Goal: Information Seeking & Learning: Understand process/instructions

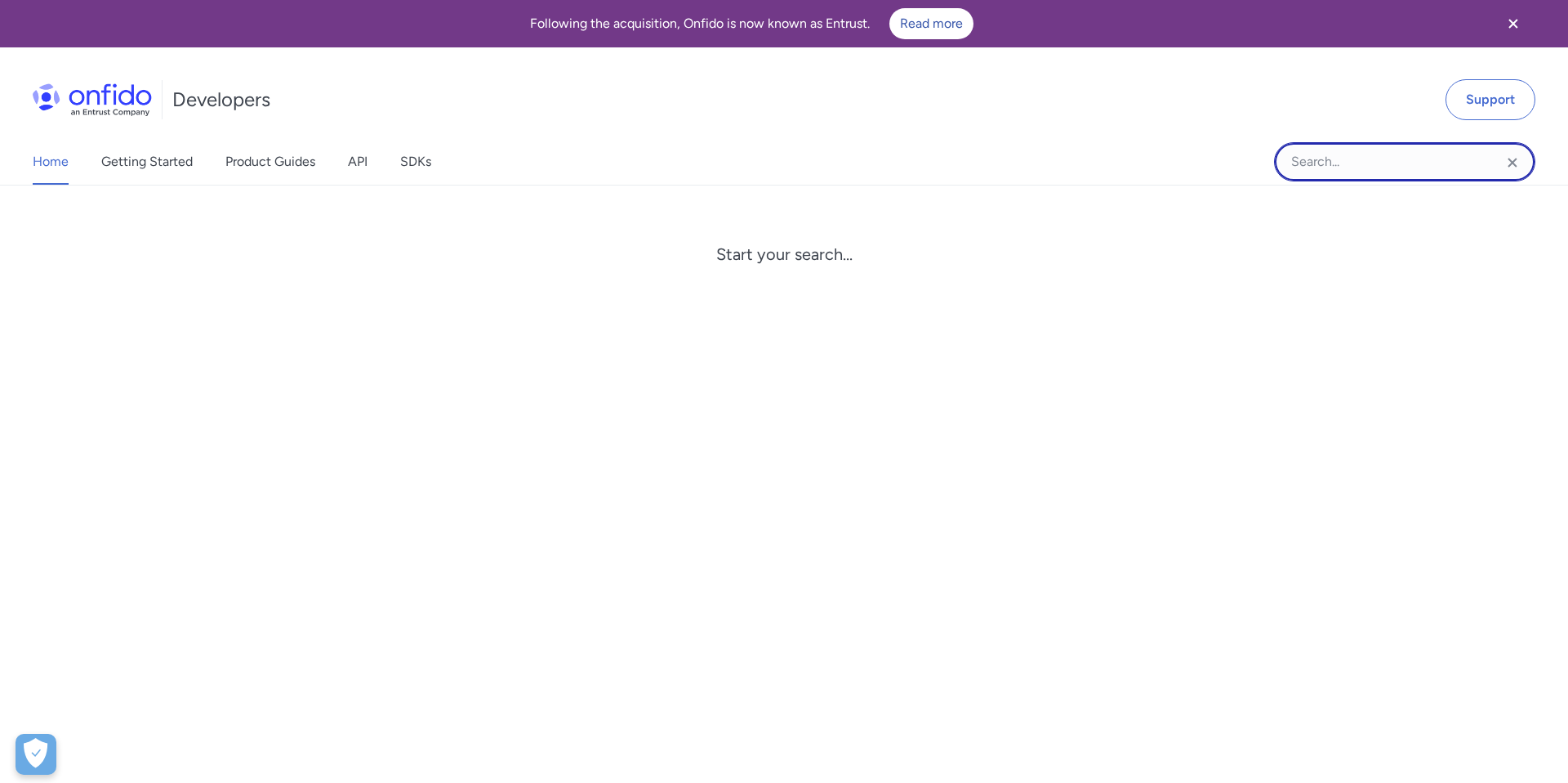
click at [1358, 163] on input "Onfido search input field" at bounding box center [1404, 161] width 261 height 39
type input "new check"
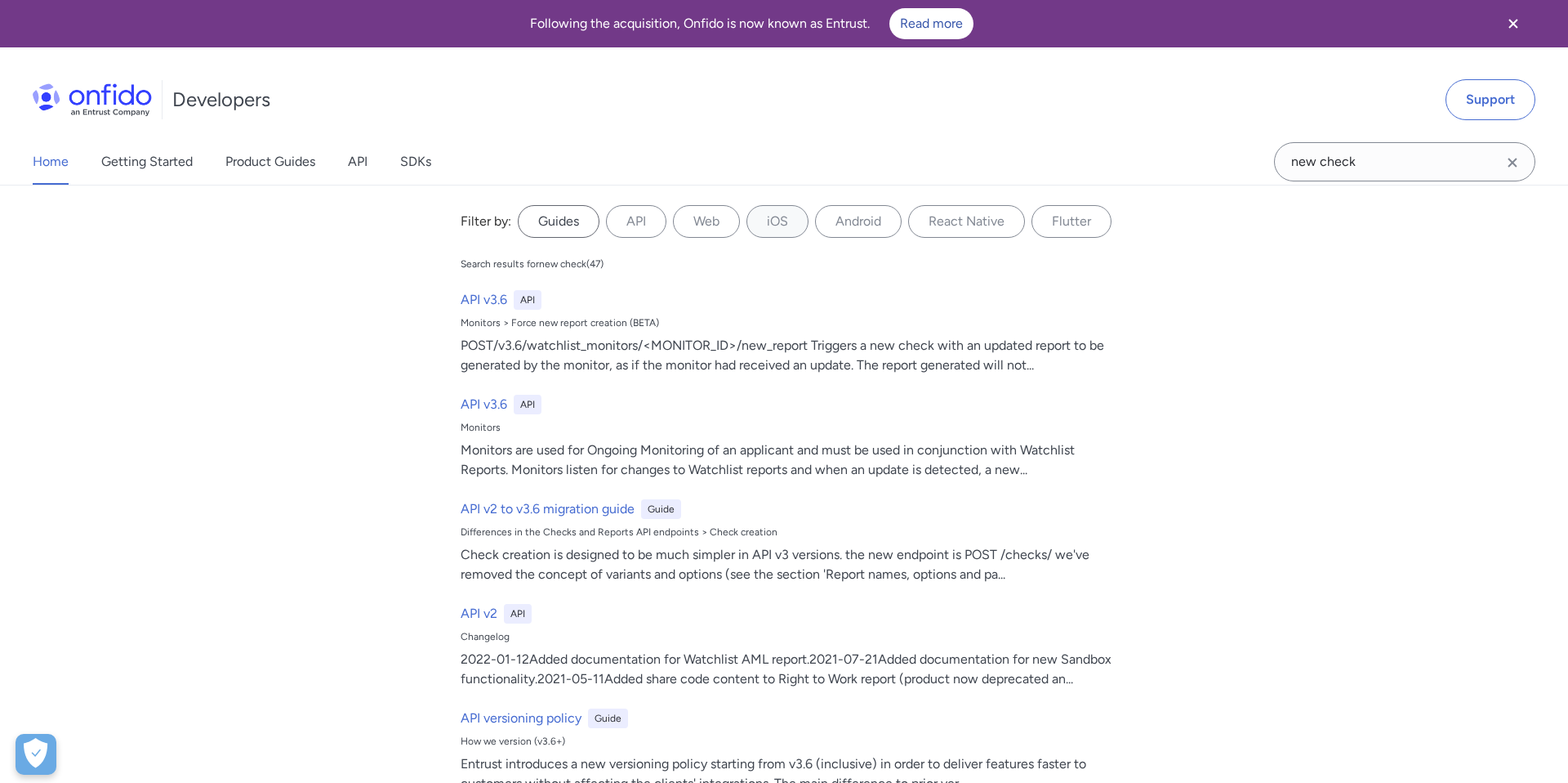
click at [575, 225] on label "Guides" at bounding box center [558, 222] width 81 height 33
click at [0, 0] on input "Guides" at bounding box center [0, 0] width 0 height 0
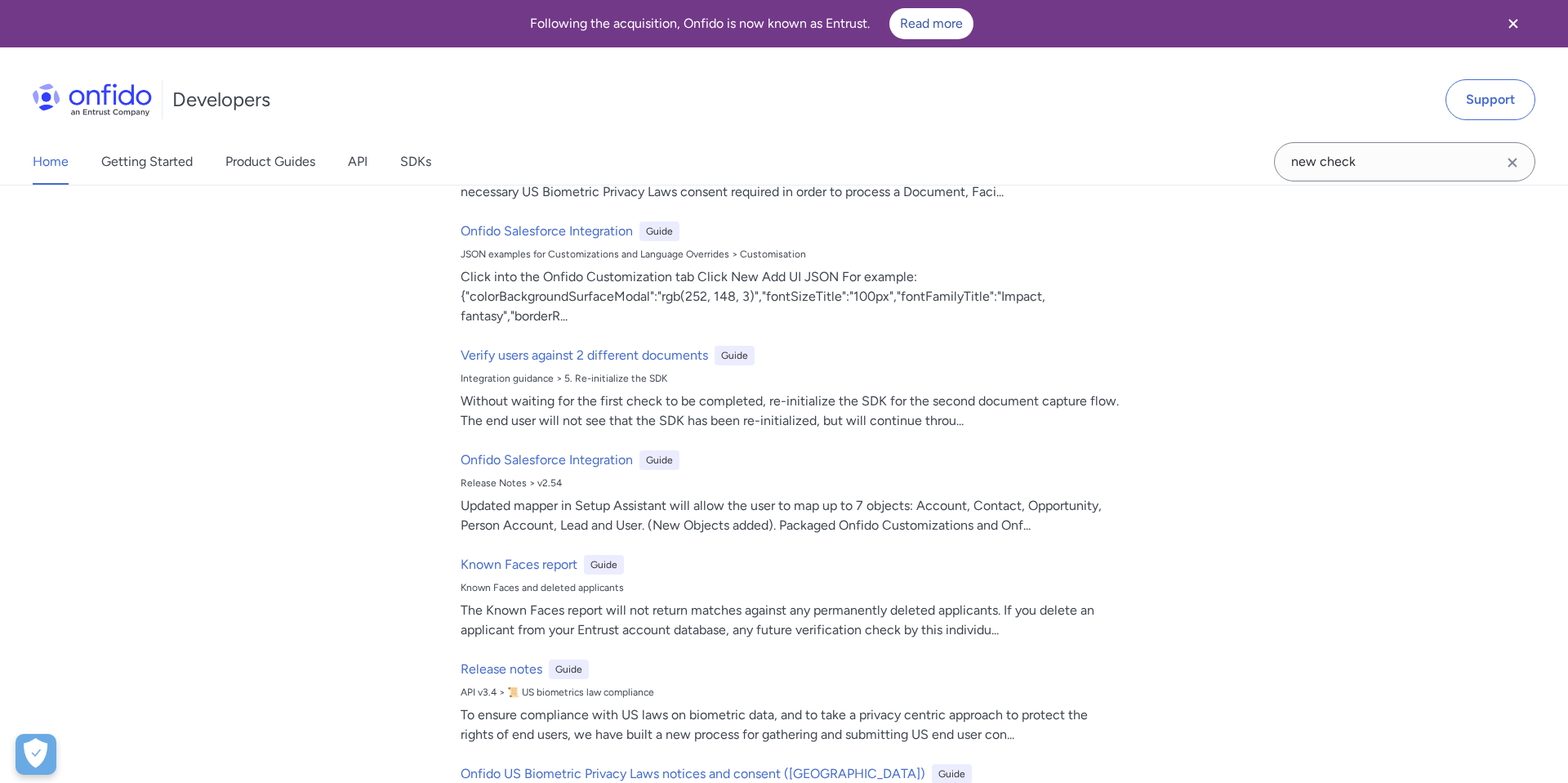
scroll to position [1409, 0]
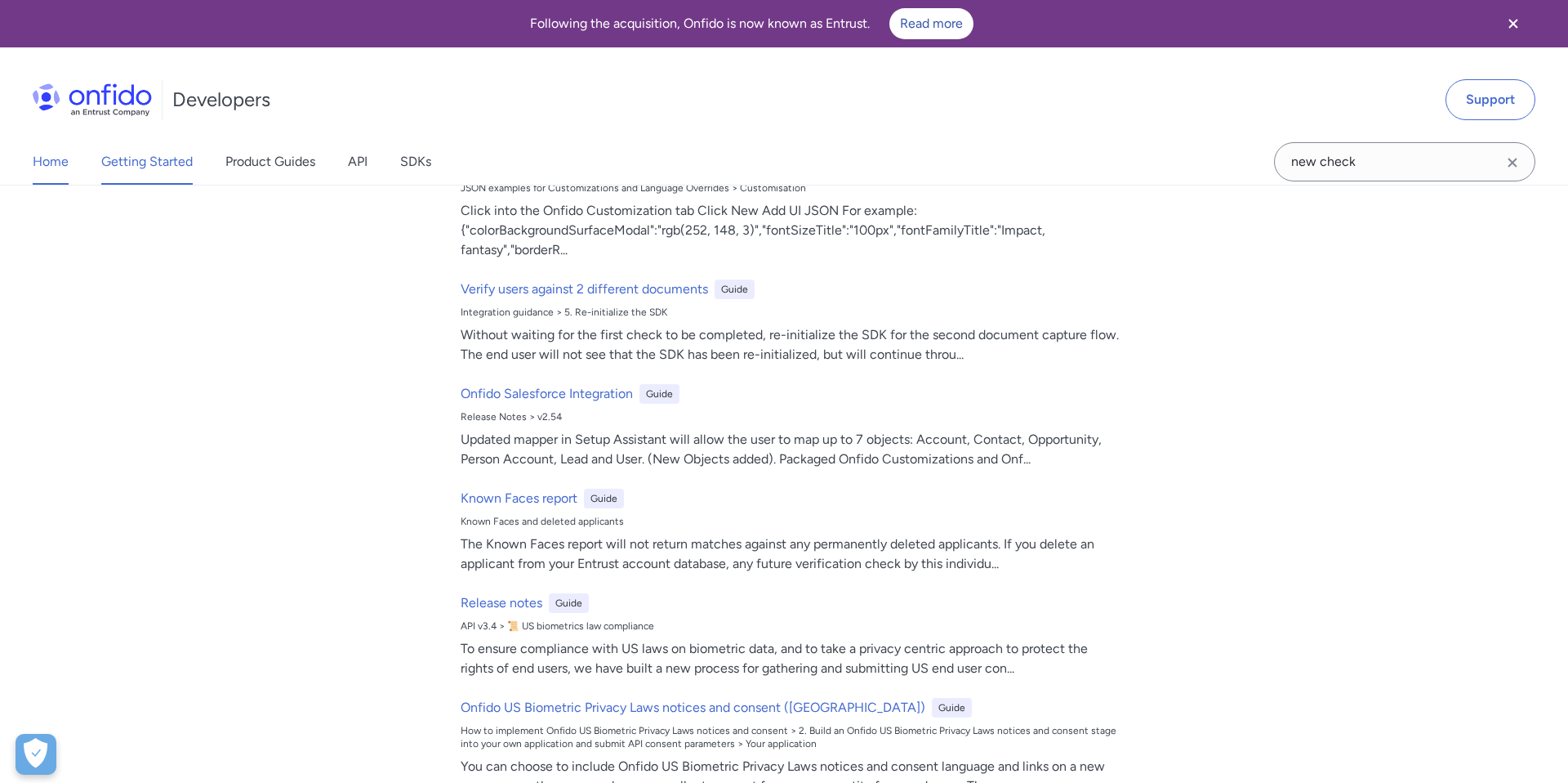
click at [145, 157] on link "Getting Started" at bounding box center [147, 162] width 92 height 46
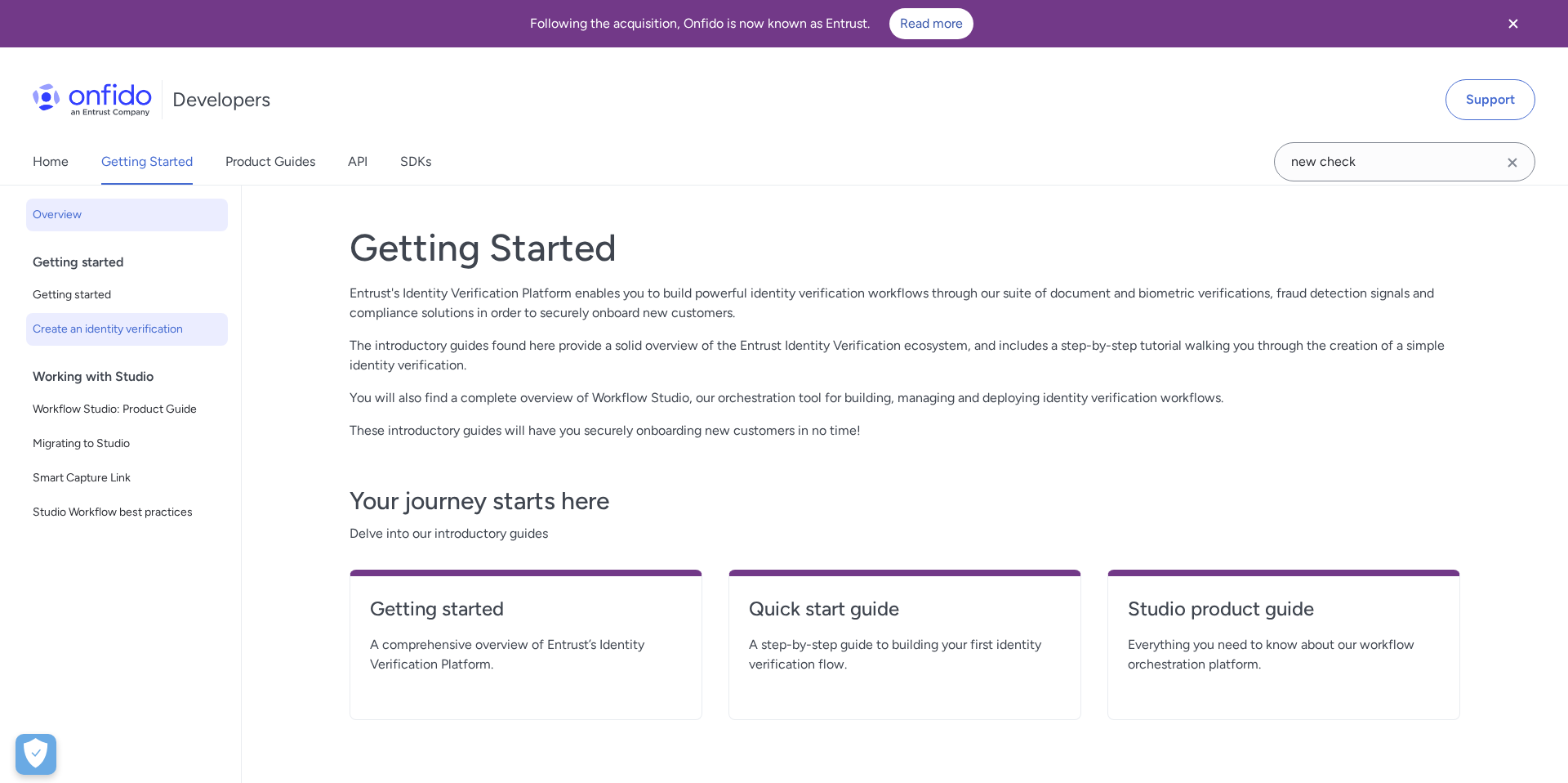
click at [75, 331] on span "Create an identity verification" at bounding box center [127, 329] width 189 height 19
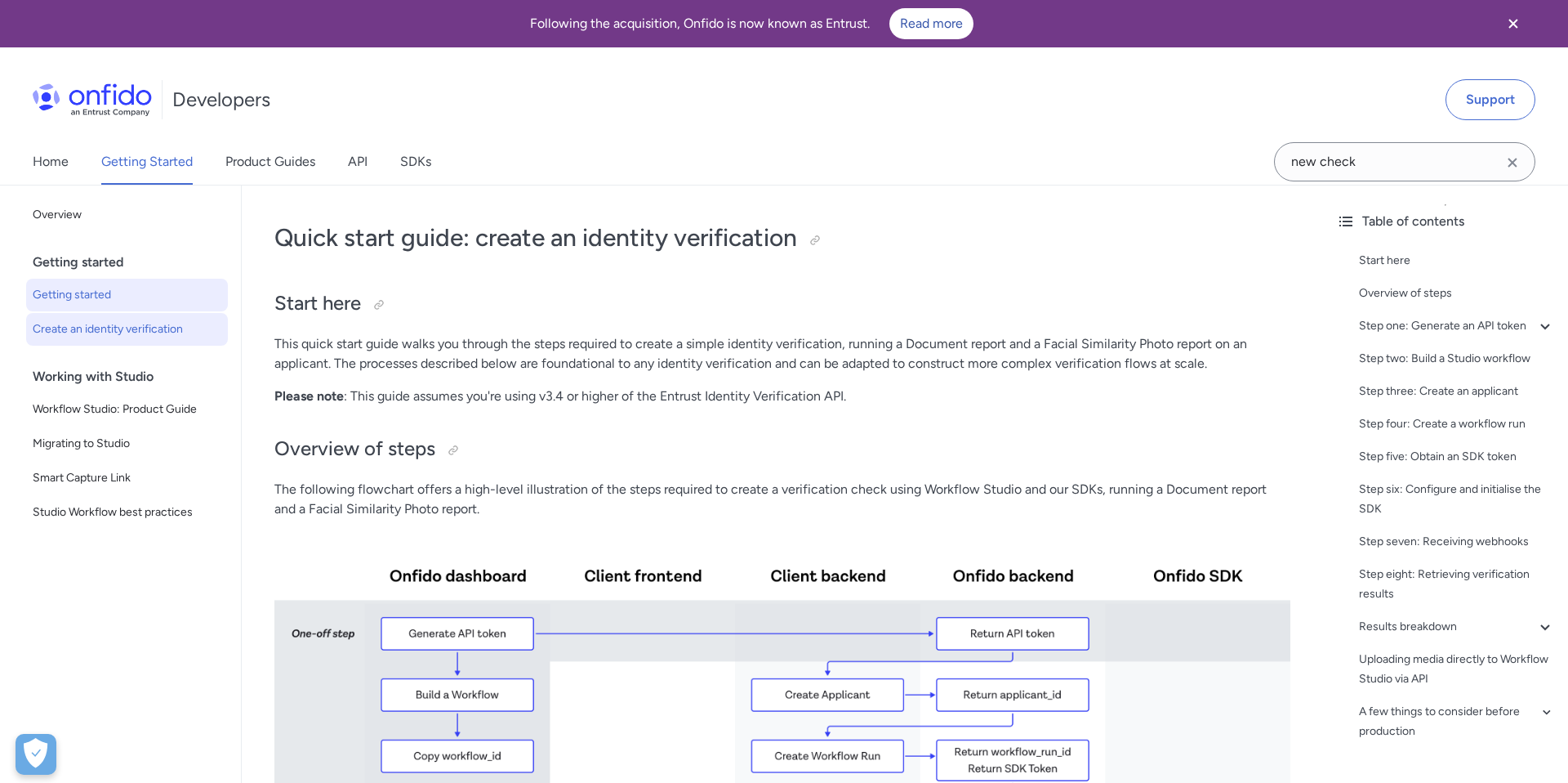
click at [93, 292] on span "Getting started" at bounding box center [127, 294] width 189 height 19
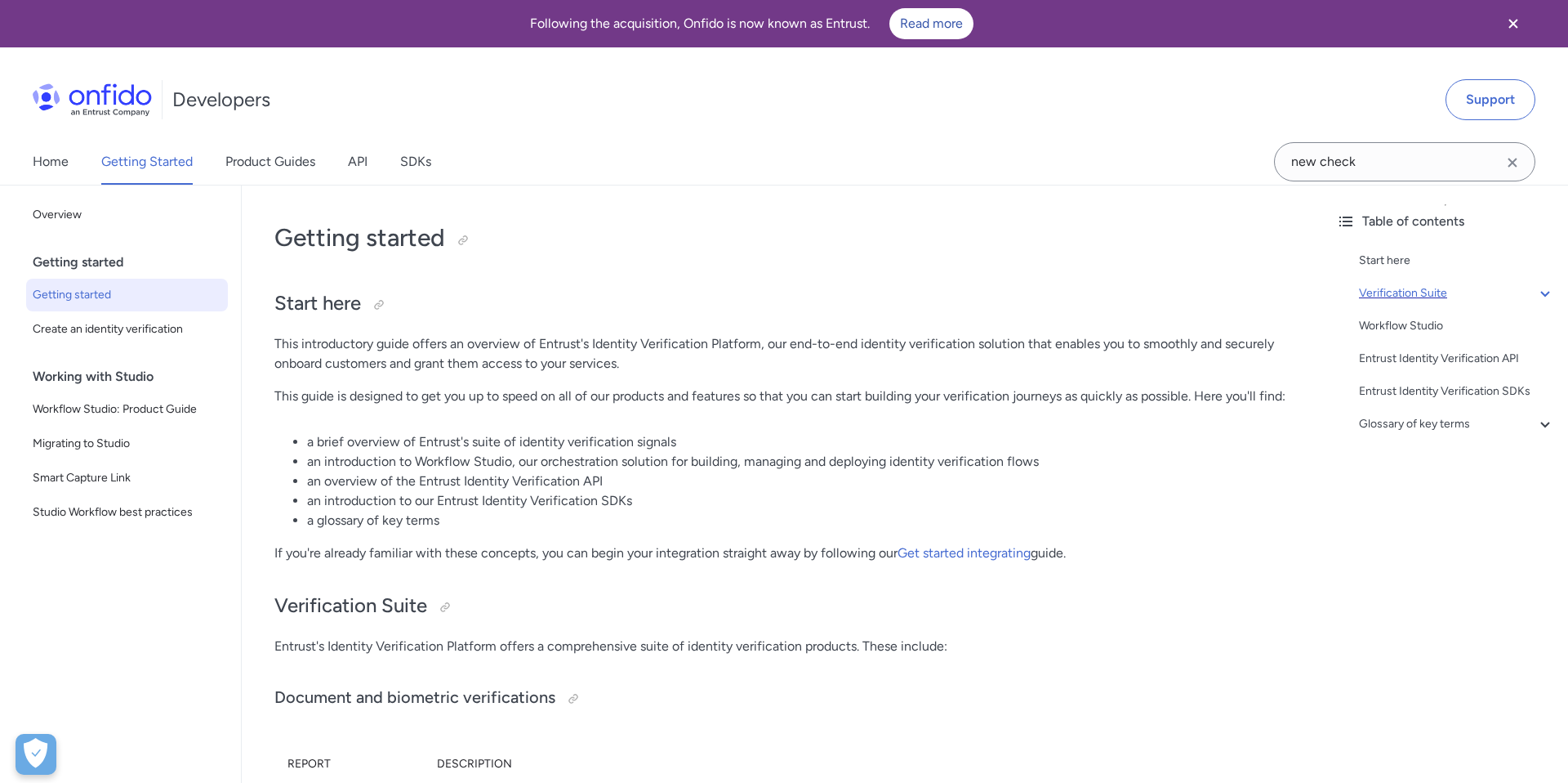
click at [1539, 291] on icon at bounding box center [1544, 293] width 19 height 19
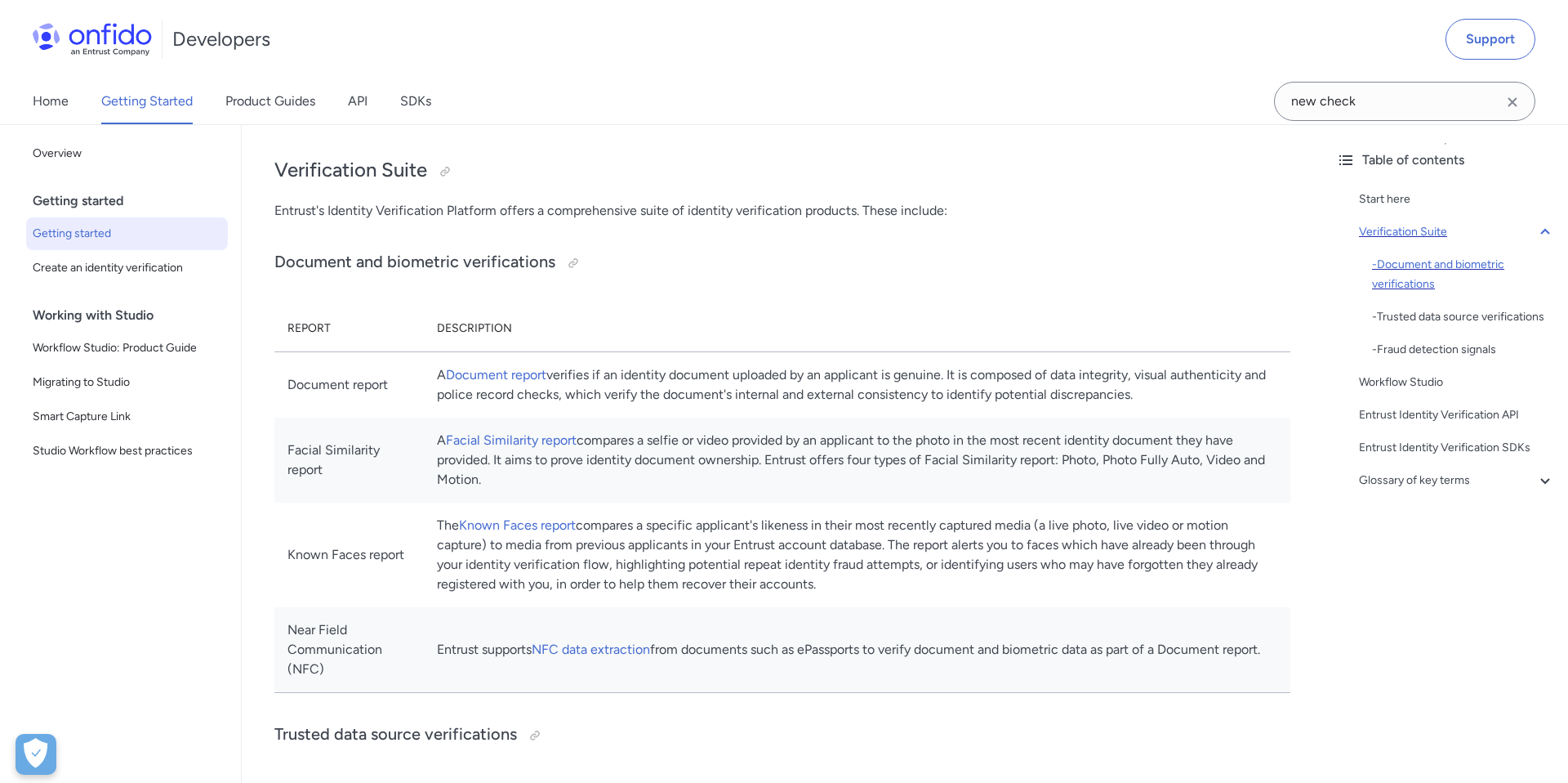
click at [1400, 265] on div "- Document and biometric verifications" at bounding box center [1464, 274] width 183 height 39
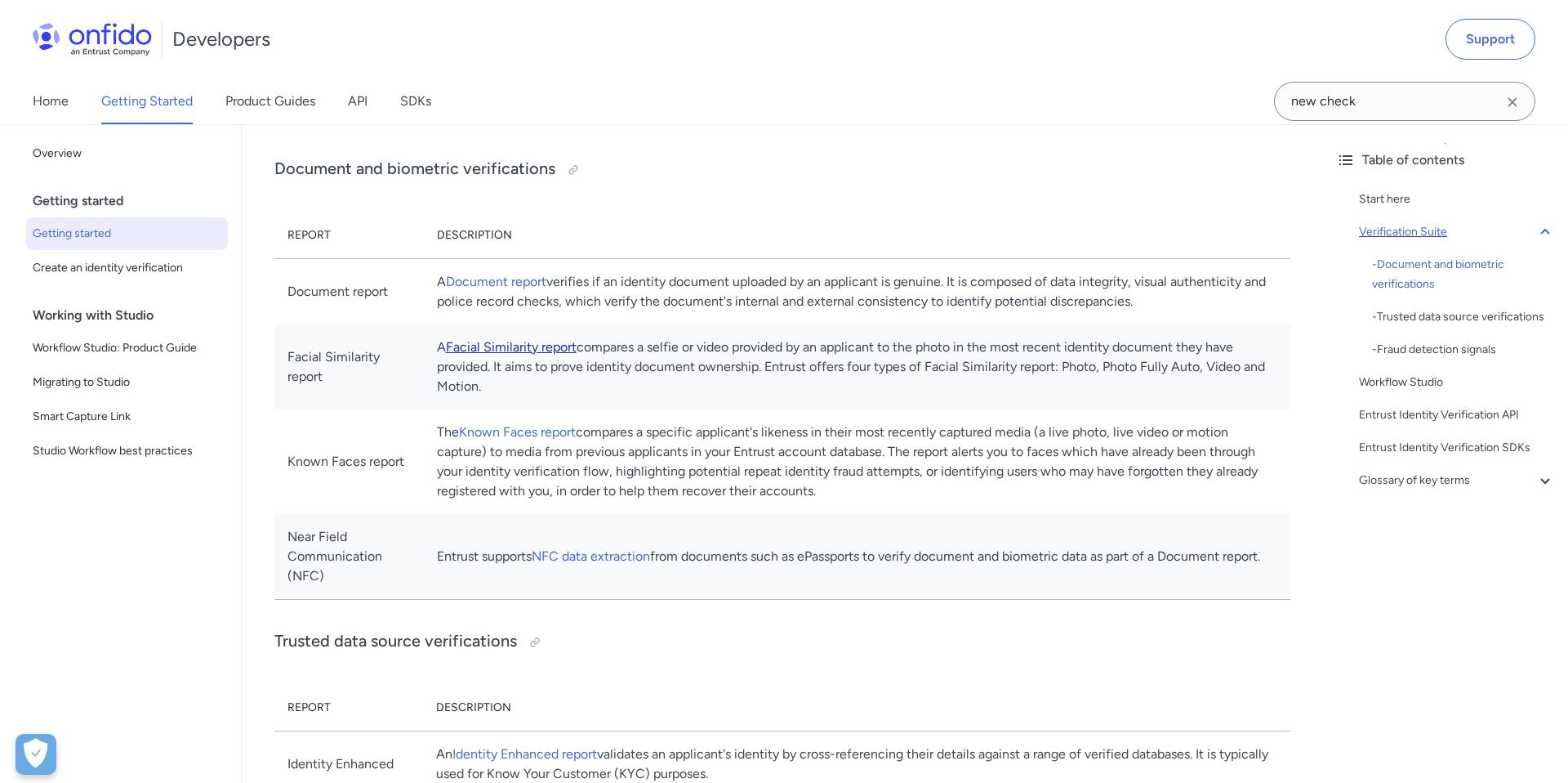
click at [550, 354] on link "Facial Similarity report" at bounding box center [511, 346] width 131 height 16
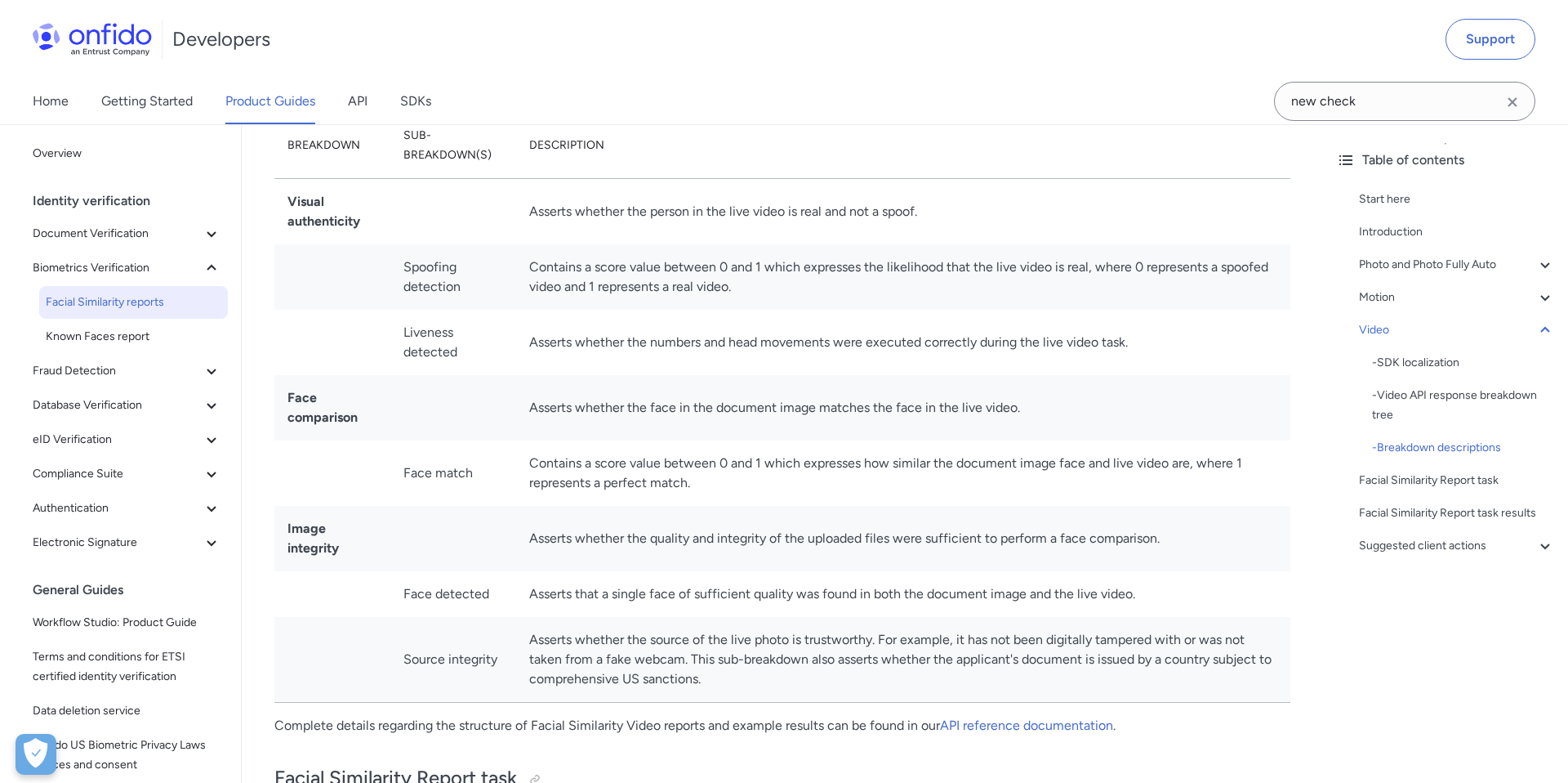
scroll to position [5880, 0]
